Goal: Task Accomplishment & Management: Use online tool/utility

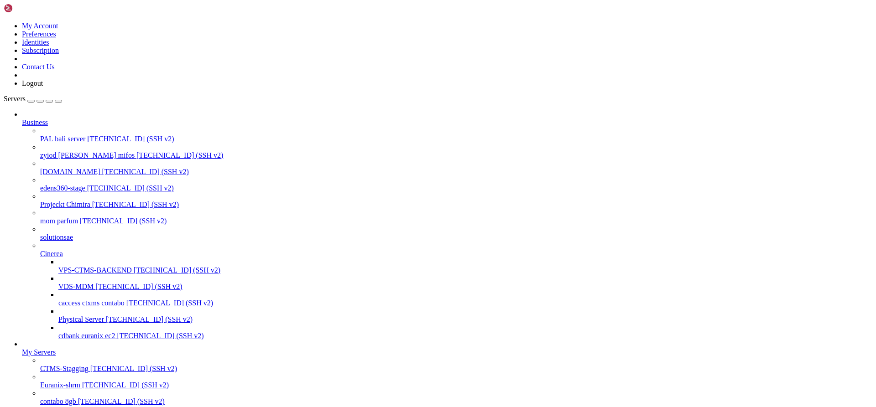
scroll to position [1594, 0]
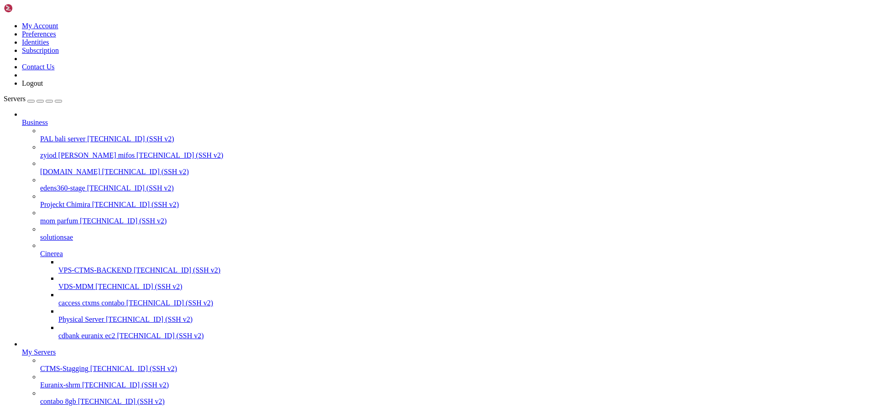
drag, startPoint x: 446, startPoint y: 1229, endPoint x: 9, endPoint y: 940, distance: 524.0
drag, startPoint x: 26, startPoint y: 940, endPoint x: 116, endPoint y: 999, distance: 108.1
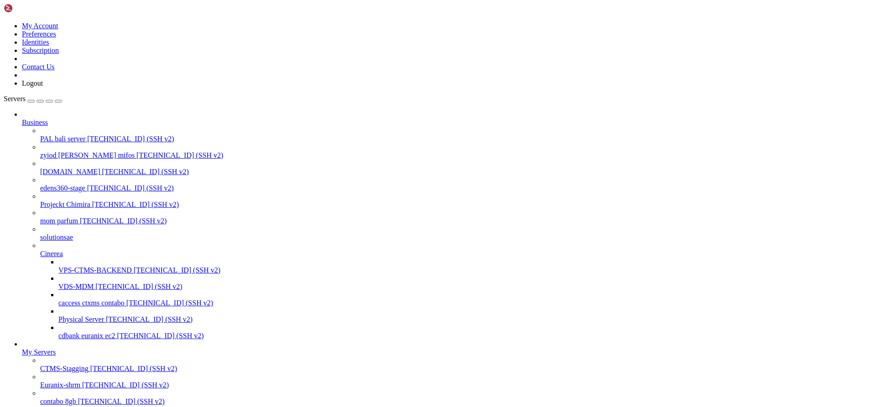
drag, startPoint x: 233, startPoint y: 1222, endPoint x: 9, endPoint y: 1076, distance: 268.1
click at [126, 299] on span "[TECHNICAL_ID] (SSH v2)" at bounding box center [169, 303] width 87 height 8
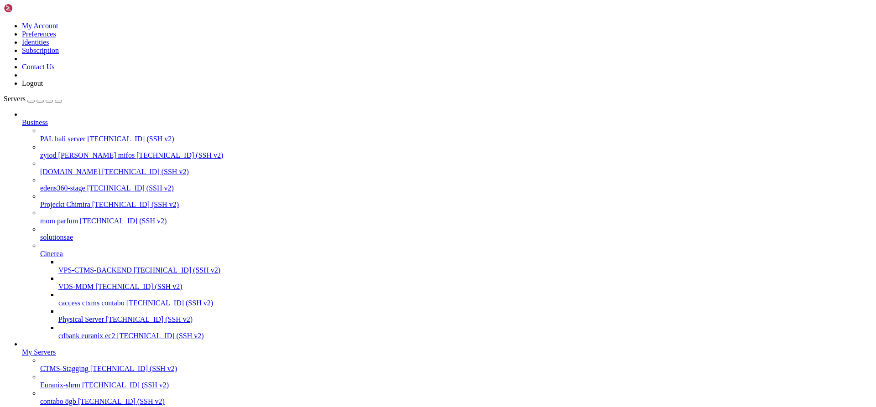
scroll to position [23, 0]
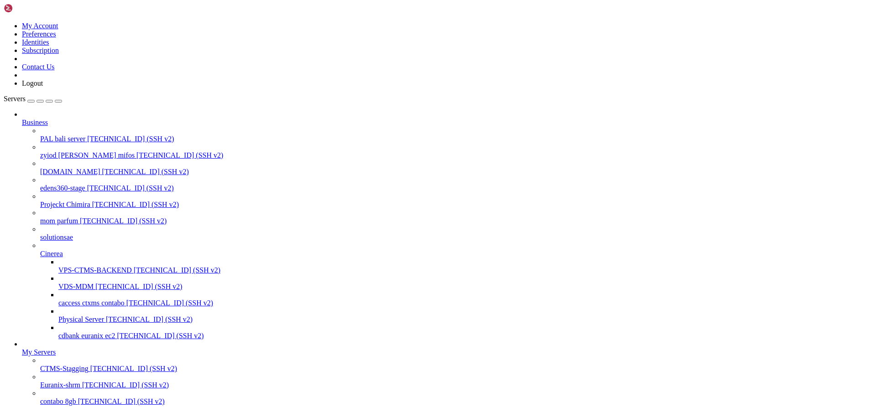
scroll to position [2216, 0]
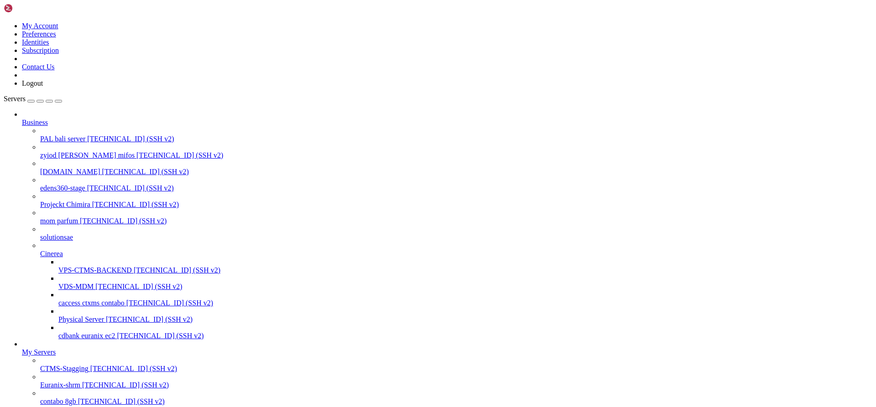
scroll to position [2952, 0]
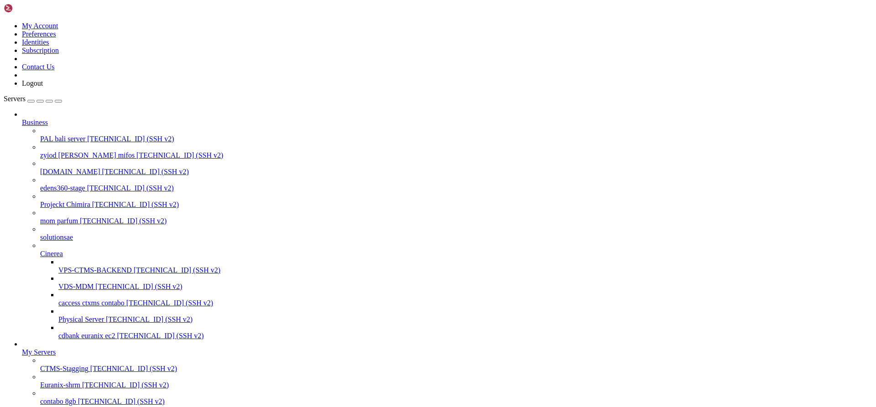
scroll to position [3385, 0]
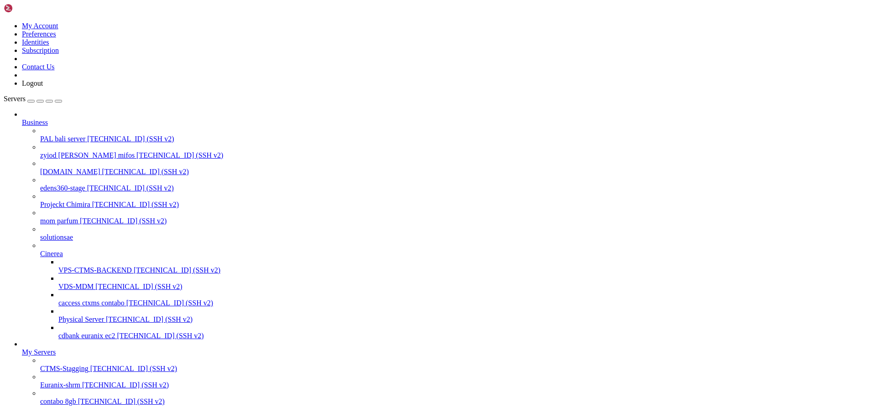
scroll to position [3544, 0]
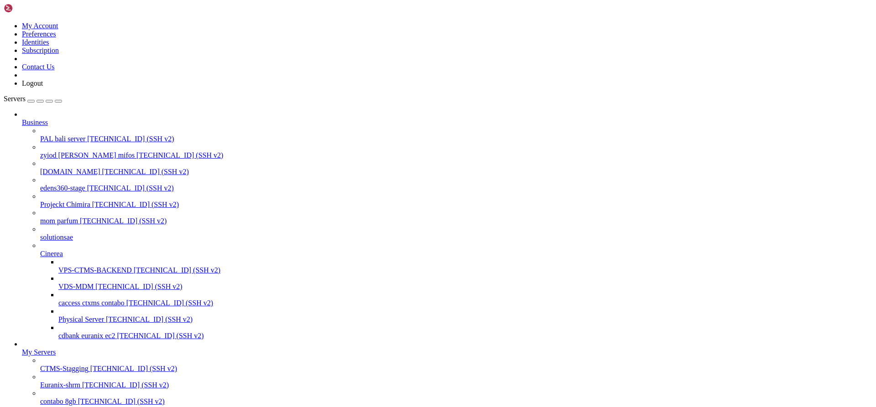
scroll to position [3651, 0]
drag, startPoint x: 235, startPoint y: 1333, endPoint x: 8, endPoint y: 1200, distance: 263.3
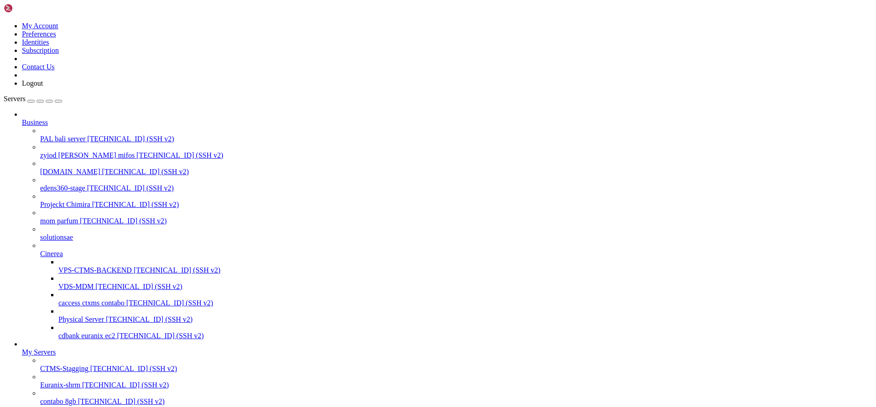
drag, startPoint x: 38, startPoint y: 1203, endPoint x: 30, endPoint y: 1243, distance: 41.0
click at [126, 299] on span "[TECHNICAL_ID] (SSH v2)" at bounding box center [169, 303] width 87 height 8
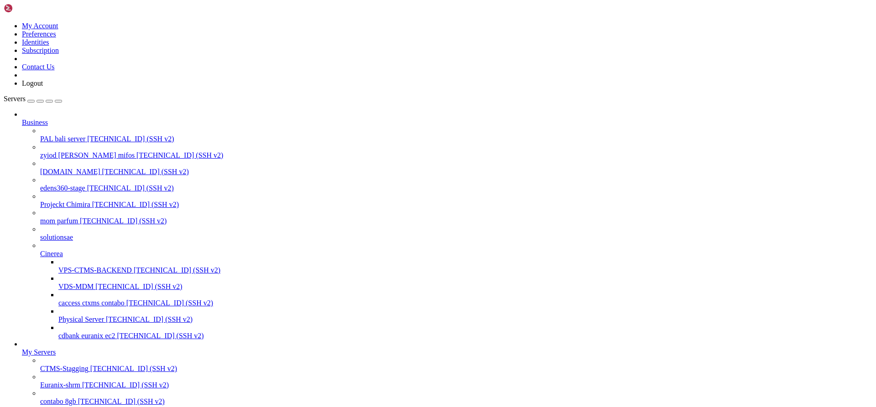
click at [134, 266] on span "[TECHNICAL_ID] (SSH v2)" at bounding box center [177, 270] width 87 height 8
click at [90, 365] on span "[TECHNICAL_ID] (SSH v2)" at bounding box center [133, 369] width 87 height 8
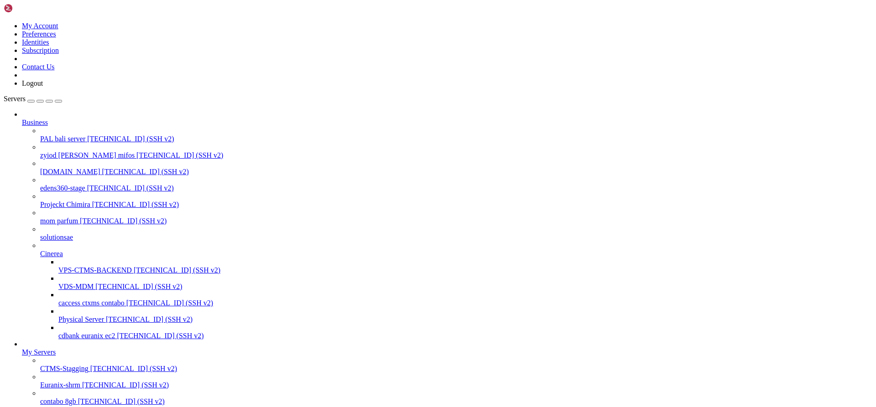
scroll to position [0, 0]
